Goal: Task Accomplishment & Management: Manage account settings

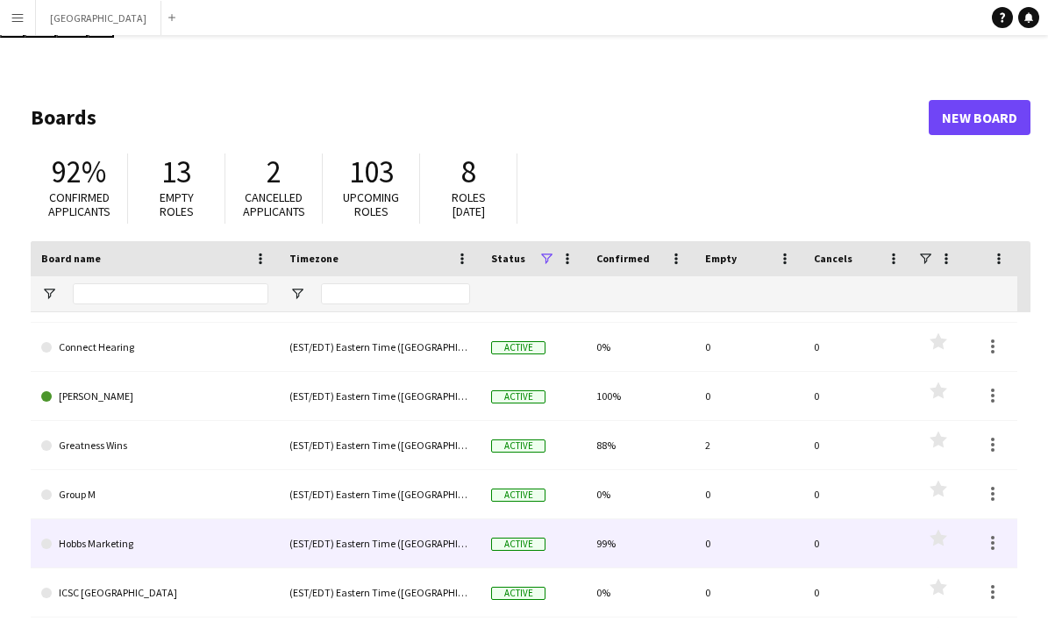
scroll to position [138, 0]
click at [331, 518] on div "(EST/EDT) Eastern Time ([GEOGRAPHIC_DATA] & [GEOGRAPHIC_DATA])" at bounding box center [380, 542] width 202 height 48
click at [330, 518] on div "(EST/EDT) Eastern Time ([GEOGRAPHIC_DATA] & [GEOGRAPHIC_DATA])" at bounding box center [380, 542] width 202 height 48
click at [70, 518] on link "Hobbs Marketing" at bounding box center [154, 542] width 227 height 49
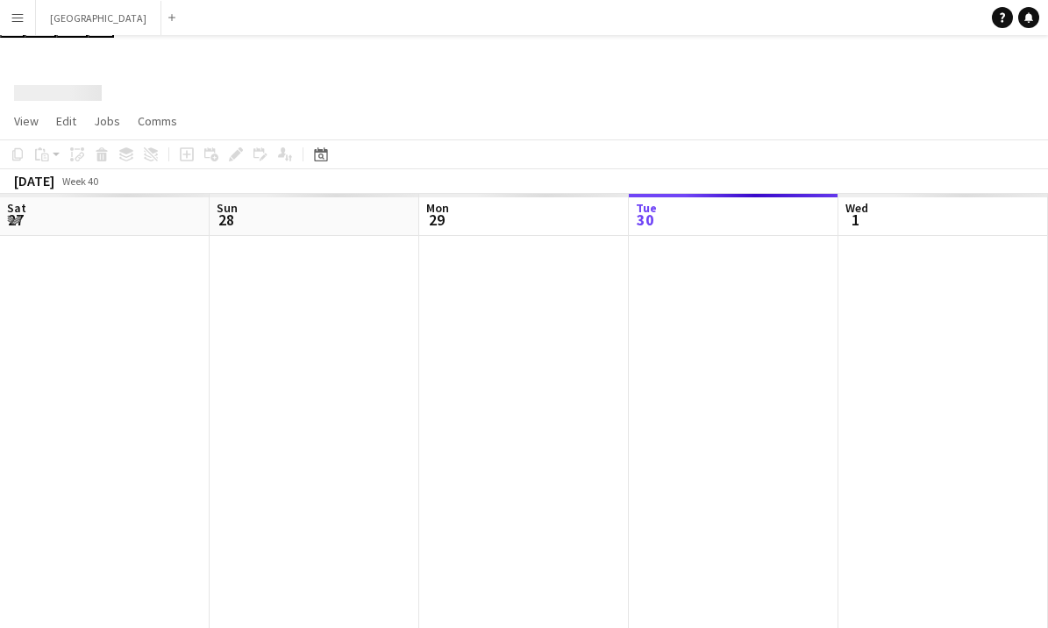
scroll to position [0, 419]
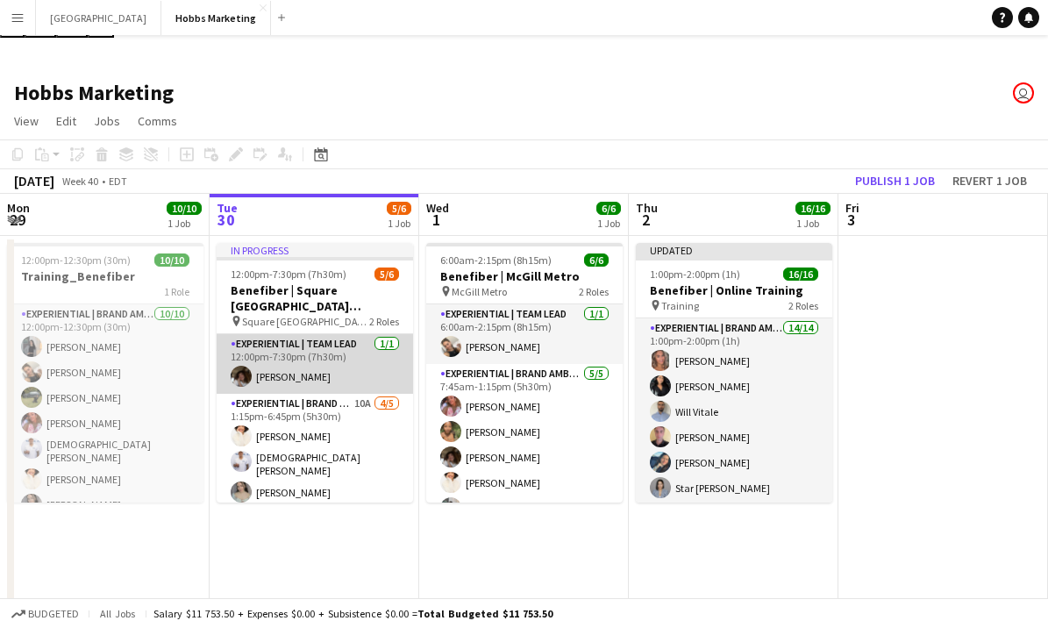
click at [340, 334] on app-card-role "Experiential | Team Lead [DATE] 12:00pm-7:30pm (7h30m) [PERSON_NAME]" at bounding box center [315, 364] width 196 height 60
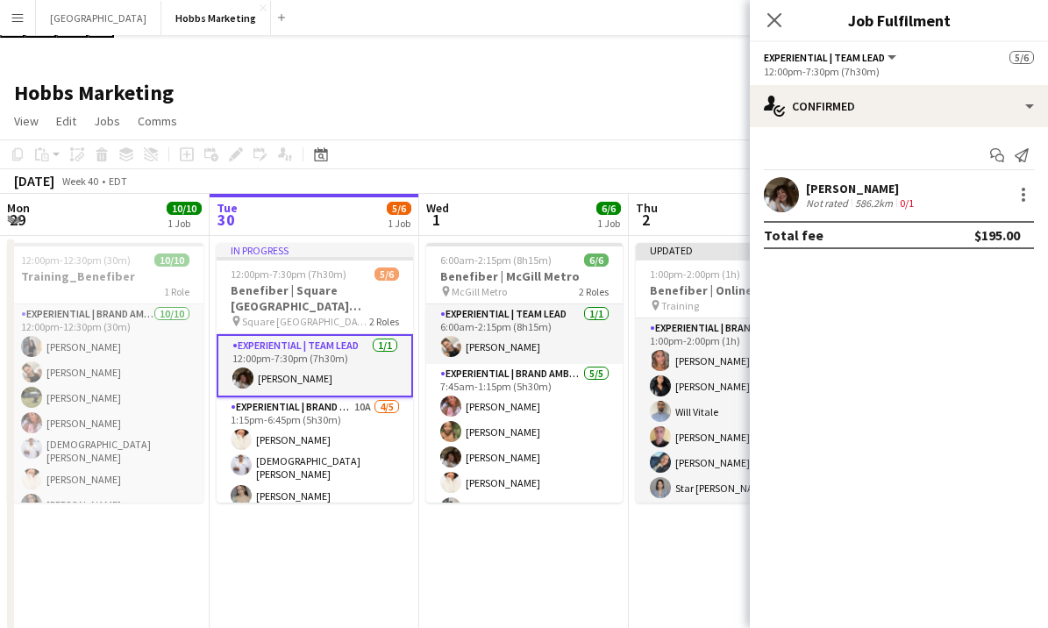
click at [831, 190] on div "[PERSON_NAME]" at bounding box center [861, 189] width 111 height 16
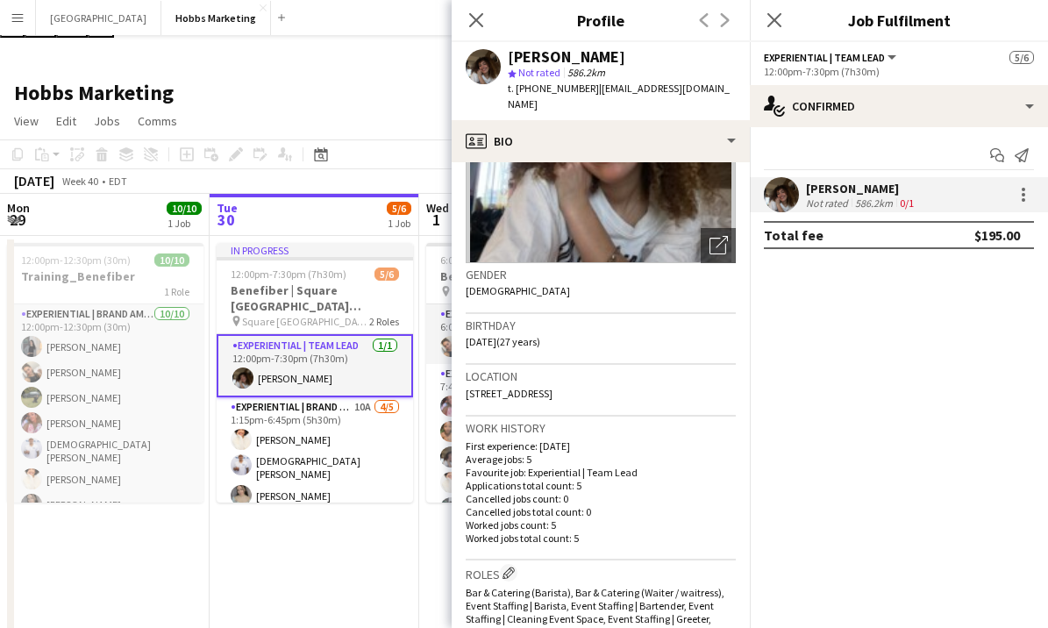
scroll to position [0, 0]
